Goal: Use online tool/utility: Utilize a website feature to perform a specific function

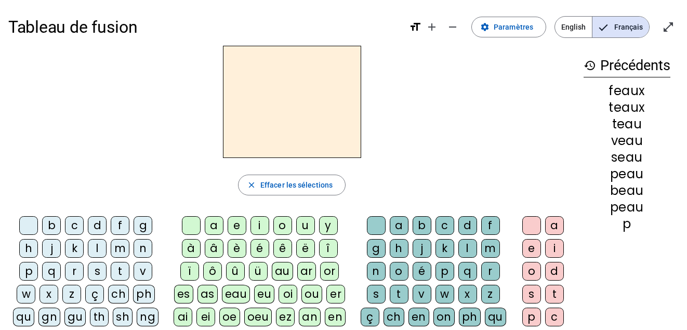
click at [120, 249] on div "m" at bounding box center [120, 248] width 19 height 19
click at [284, 227] on div "o" at bounding box center [282, 225] width 19 height 19
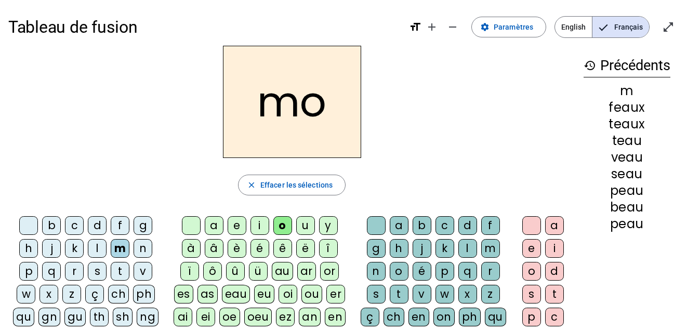
click at [400, 295] on div "t" at bounding box center [399, 294] width 19 height 19
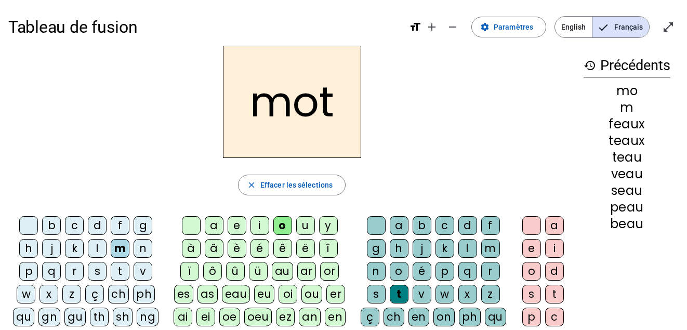
click at [34, 270] on div "p" at bounding box center [28, 271] width 19 height 19
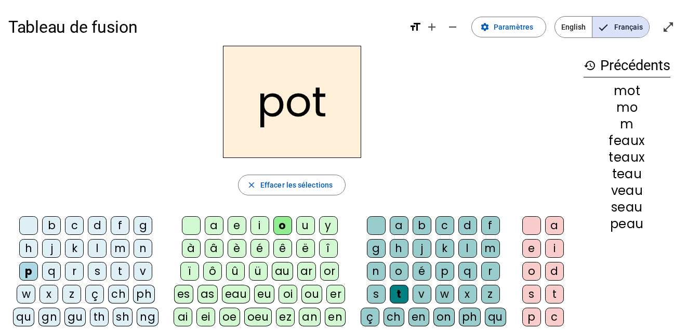
click at [96, 250] on div "l" at bounding box center [97, 248] width 19 height 19
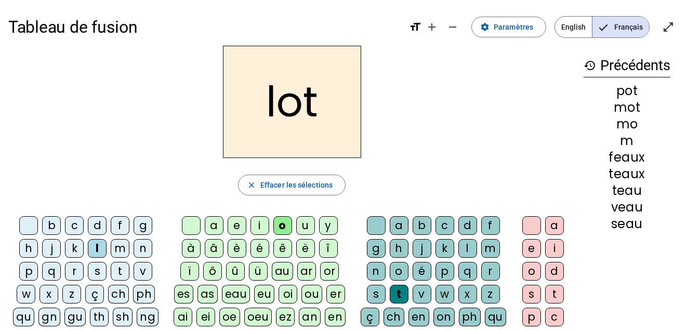
click at [71, 271] on div "r" at bounding box center [74, 271] width 19 height 19
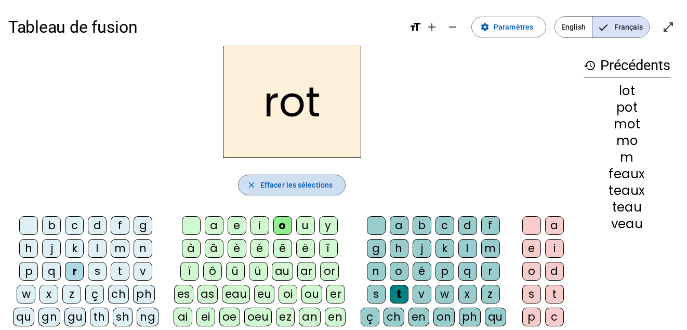
click at [297, 187] on span "Effacer les sélections" at bounding box center [296, 185] width 72 height 12
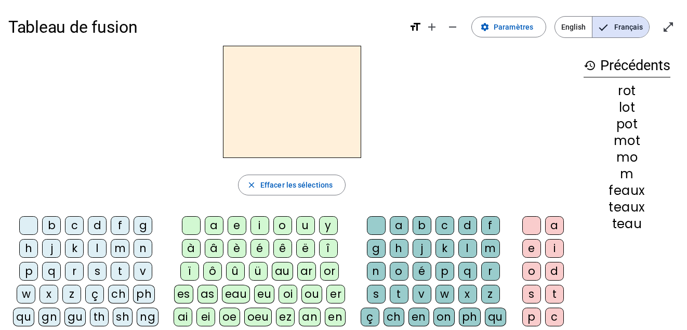
click at [31, 247] on div "h" at bounding box center [28, 248] width 19 height 19
click at [282, 272] on div "au" at bounding box center [282, 271] width 21 height 19
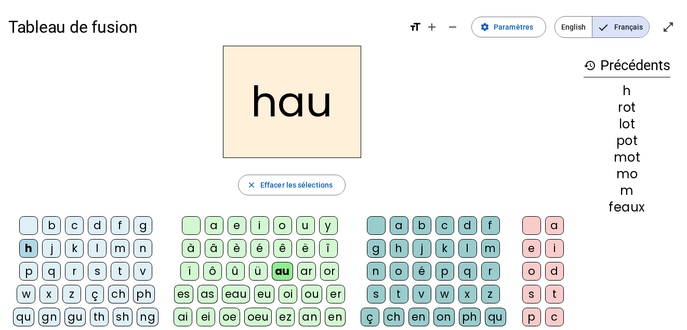
click at [401, 292] on div "t" at bounding box center [399, 294] width 19 height 19
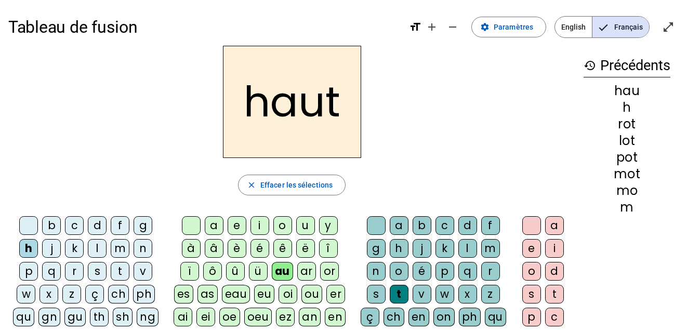
click at [94, 276] on div "s" at bounding box center [97, 271] width 19 height 19
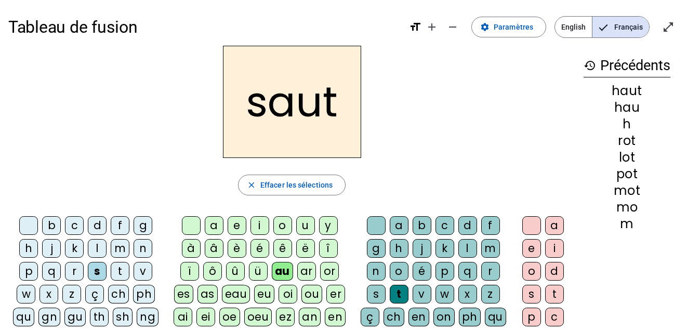
click at [120, 226] on div "f" at bounding box center [120, 225] width 19 height 19
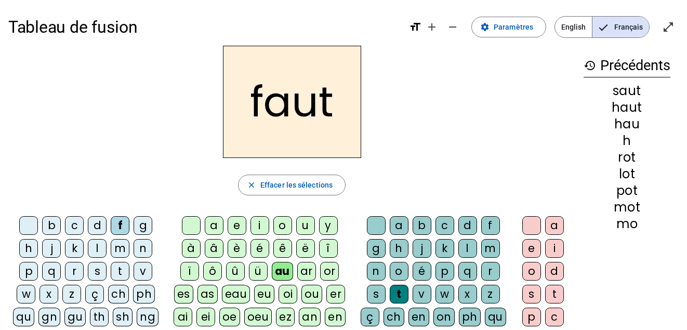
click at [232, 229] on div "e" at bounding box center [237, 225] width 19 height 19
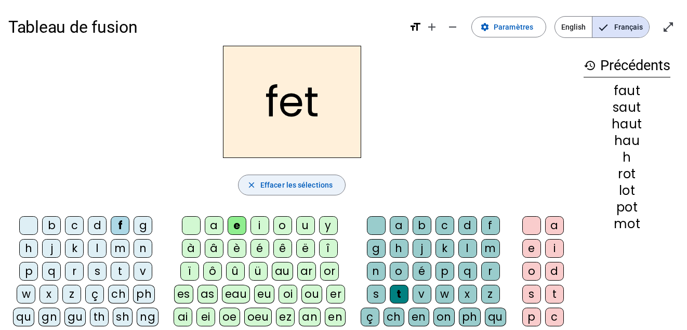
click at [264, 189] on span "Effacer les sélections" at bounding box center [296, 185] width 72 height 12
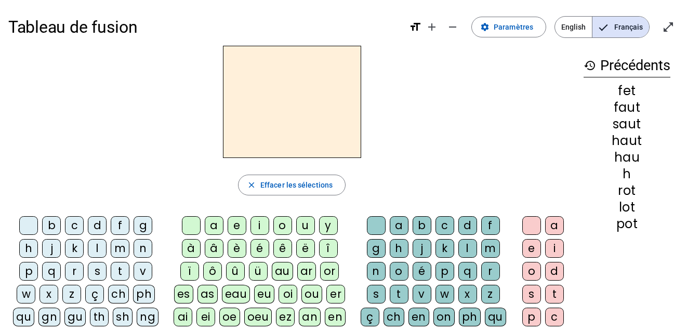
click at [124, 228] on div "f" at bounding box center [120, 225] width 19 height 19
click at [285, 273] on div "au" at bounding box center [282, 271] width 21 height 19
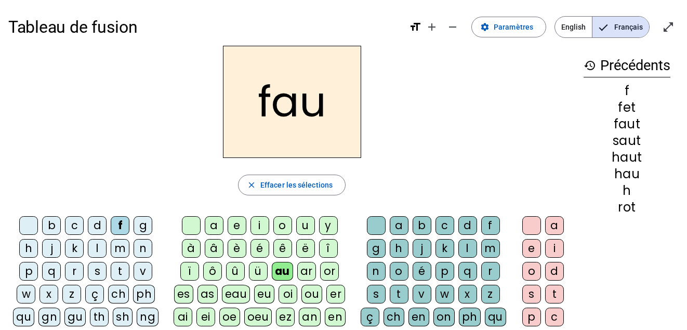
click at [398, 292] on div "t" at bounding box center [399, 294] width 19 height 19
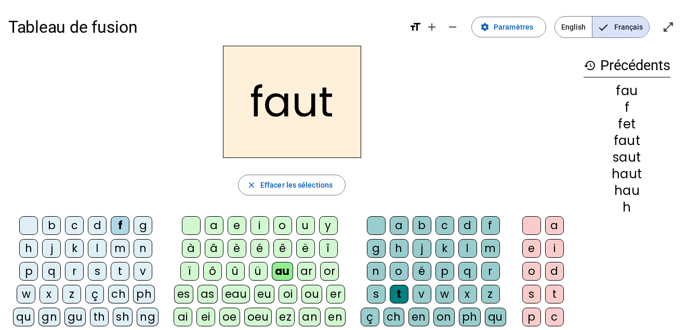
click at [531, 247] on div "e" at bounding box center [531, 248] width 19 height 19
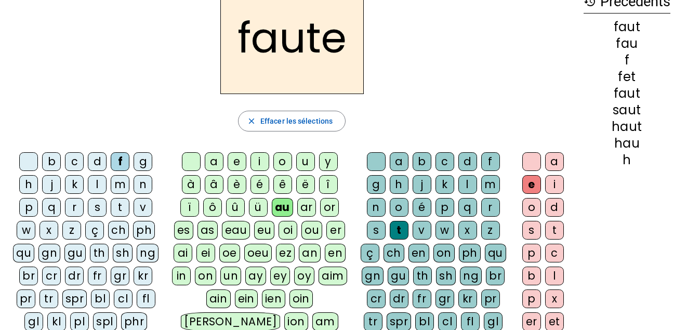
scroll to position [24, 0]
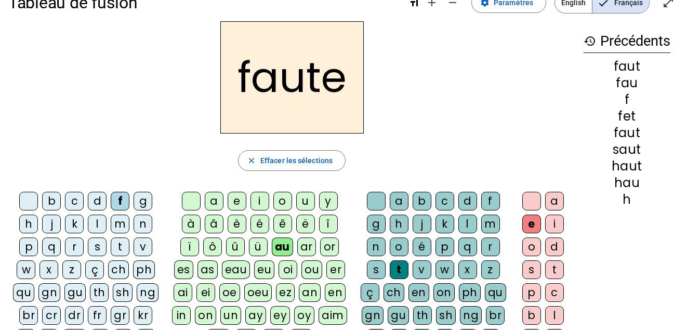
click at [121, 203] on div "f" at bounding box center [120, 201] width 19 height 19
click at [280, 247] on div "au" at bounding box center [282, 247] width 21 height 19
click at [379, 246] on div "n" at bounding box center [376, 247] width 19 height 19
